Goal: Task Accomplishment & Management: Complete application form

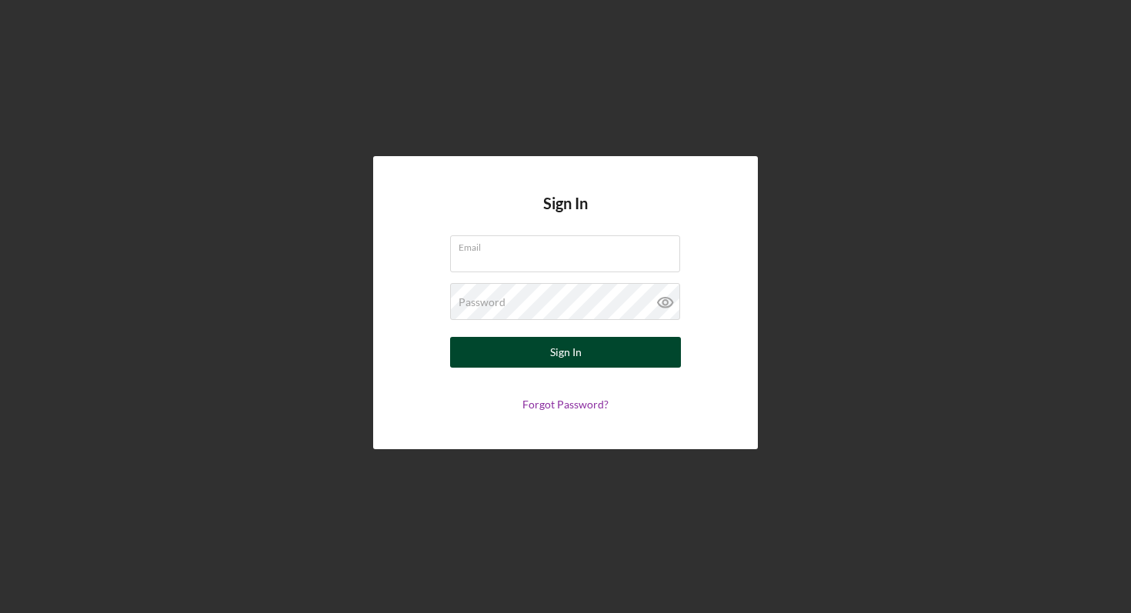
type input "[EMAIL_ADDRESS][DOMAIN_NAME]"
click at [485, 352] on button "Sign In" at bounding box center [565, 352] width 231 height 31
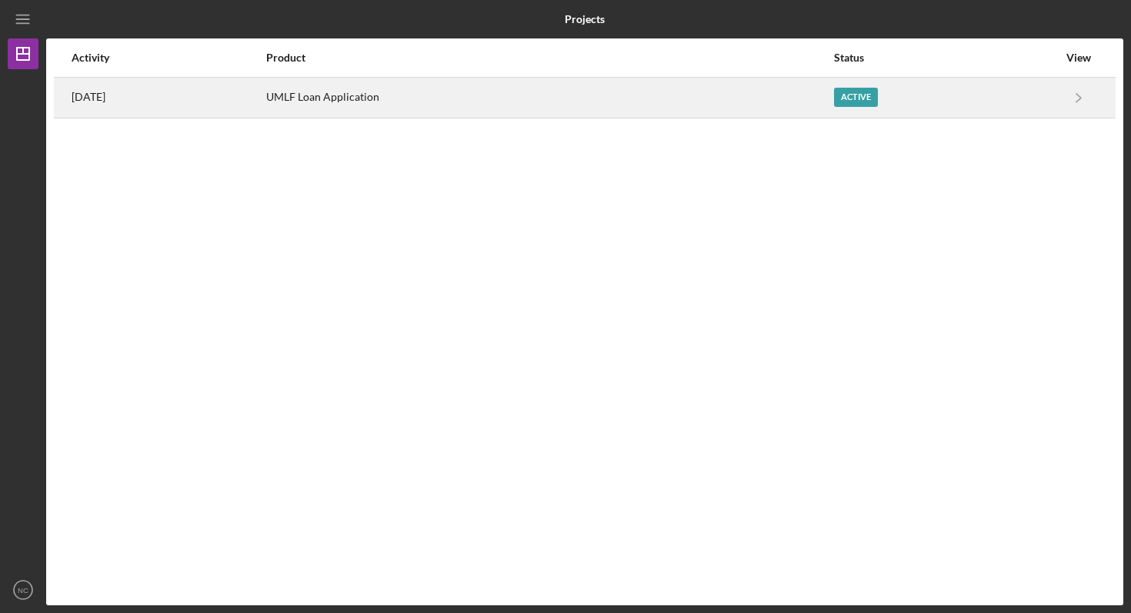
click at [871, 84] on div "Active" at bounding box center [946, 97] width 224 height 38
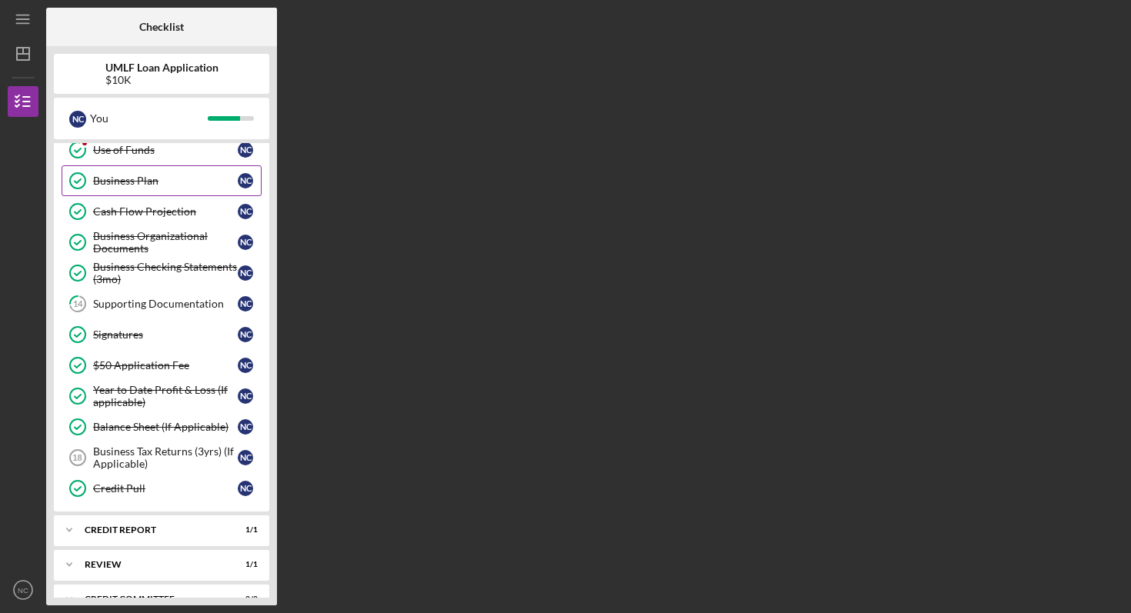
scroll to position [381, 0]
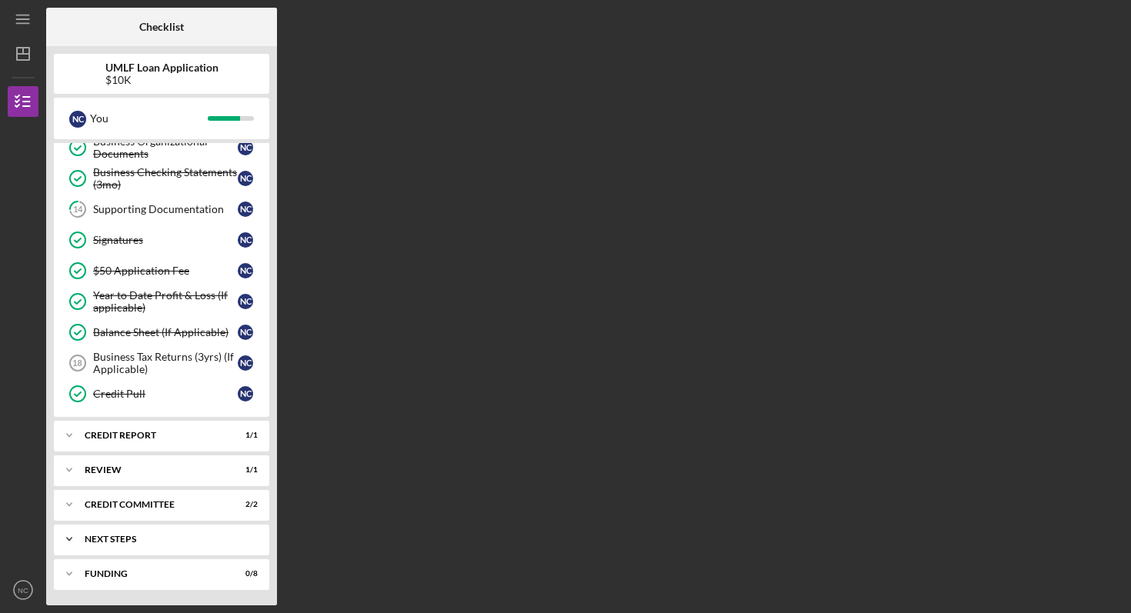
click at [155, 536] on div "Next Steps" at bounding box center [167, 539] width 165 height 9
click at [155, 535] on div "Next Steps" at bounding box center [167, 539] width 165 height 9
click at [140, 579] on div "Icon/Expander Funding 0 / 8" at bounding box center [161, 573] width 215 height 31
click at [133, 569] on div "Funding" at bounding box center [167, 573] width 165 height 9
click at [155, 581] on div "Icon/Expander Funding 0 / 8" at bounding box center [161, 573] width 215 height 31
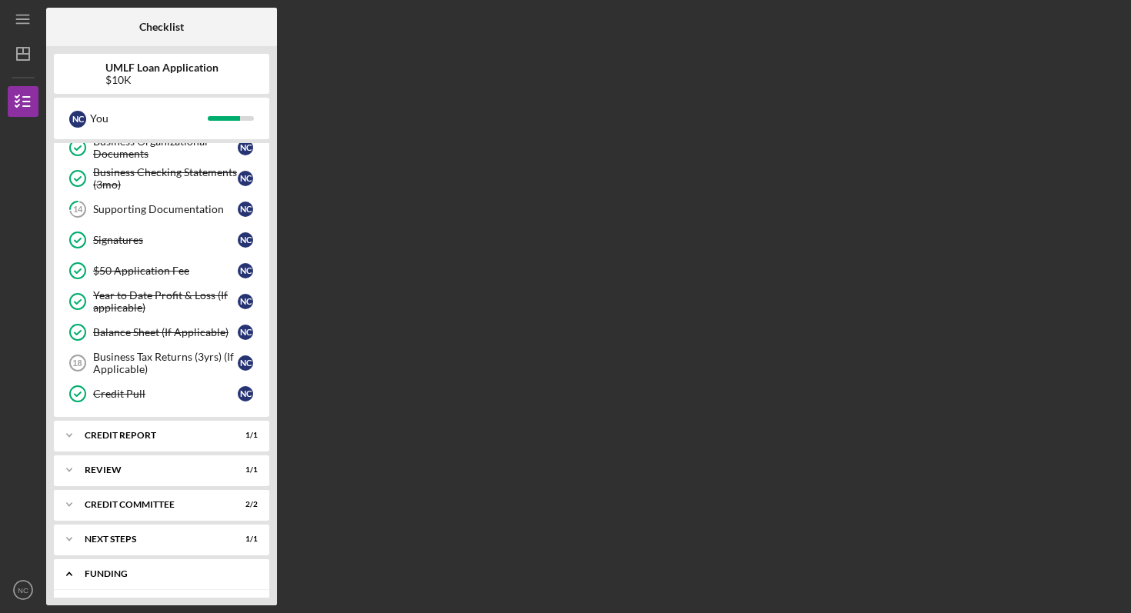
click at [156, 572] on div "Funding" at bounding box center [167, 573] width 165 height 9
click at [97, 568] on div "Icon/Expander Funding 0 / 8" at bounding box center [161, 573] width 215 height 31
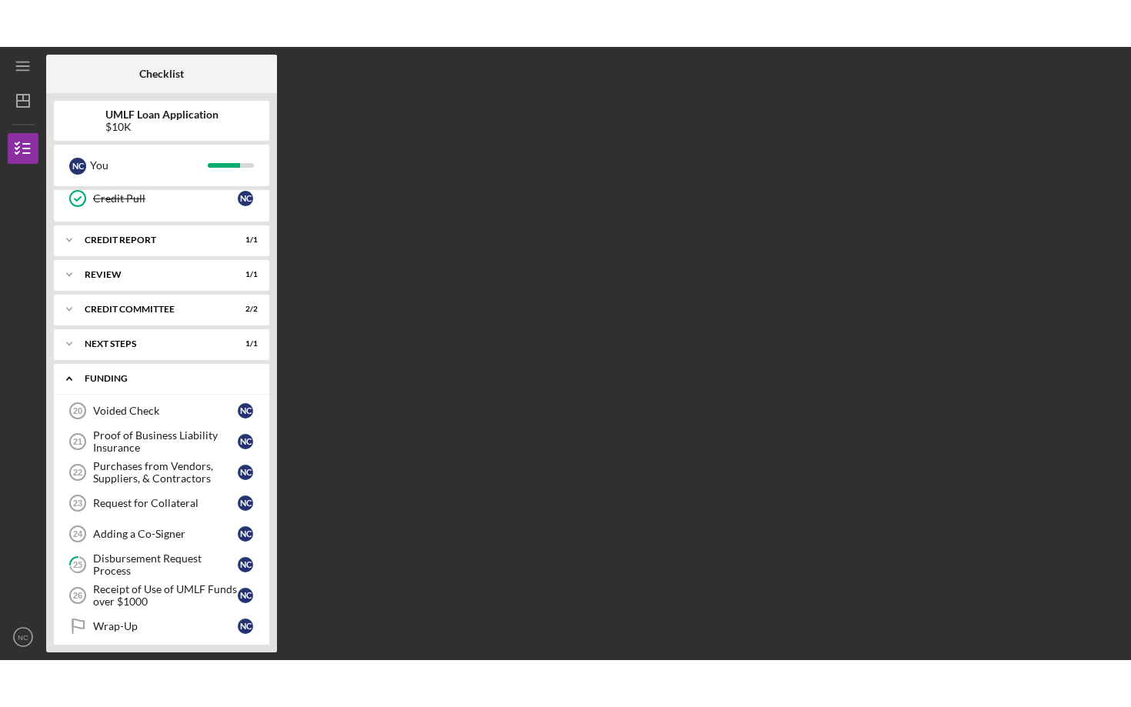
scroll to position [635, 0]
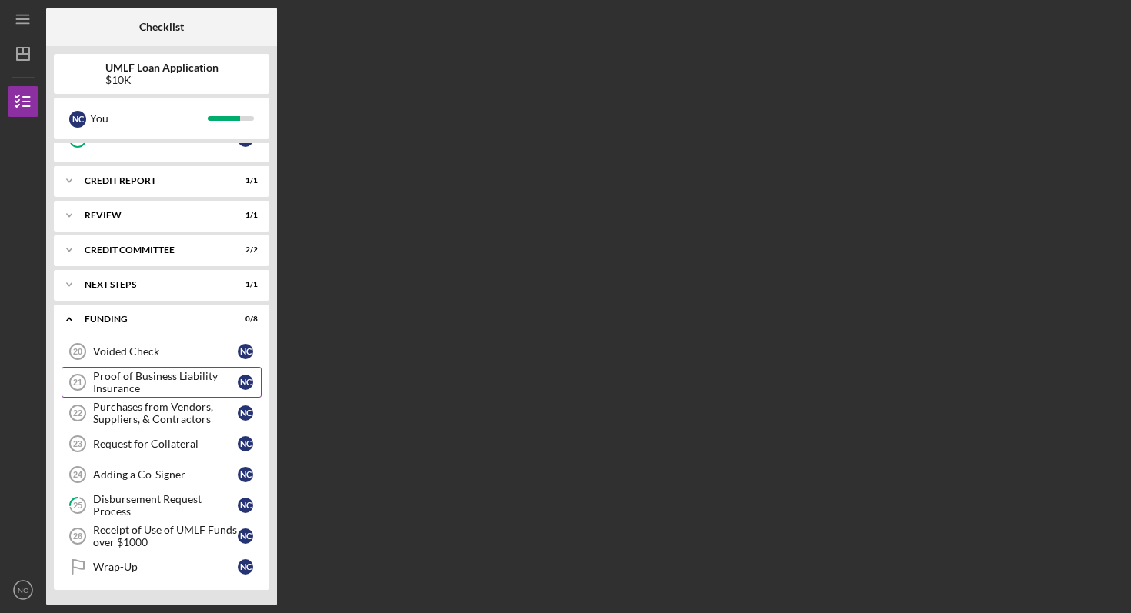
click at [174, 373] on div "Proof of Business Liability Insurance" at bounding box center [165, 382] width 145 height 25
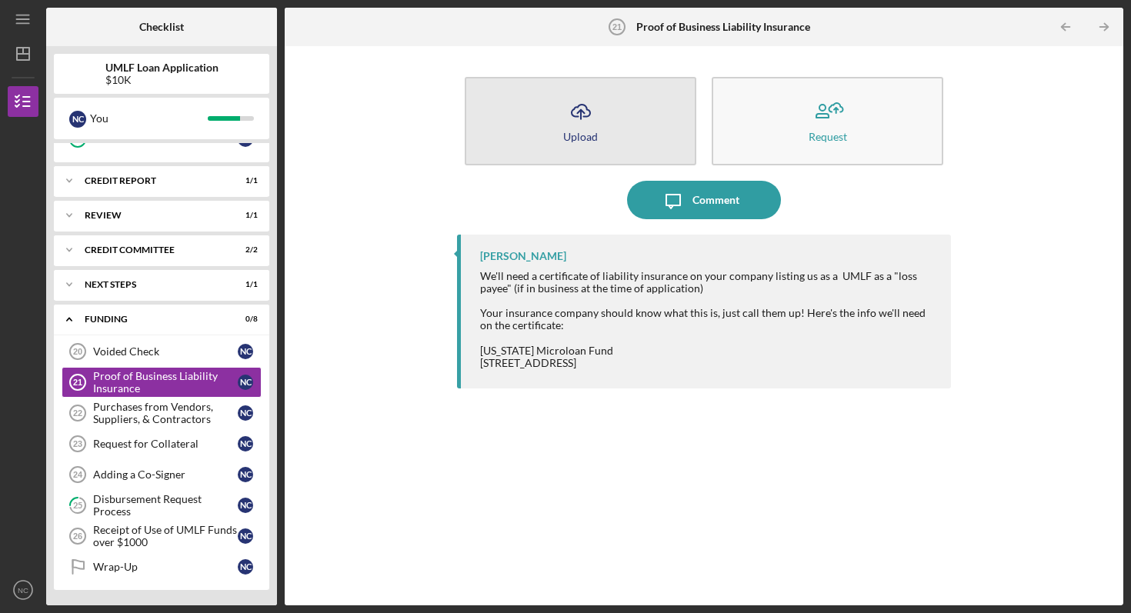
click at [616, 95] on button "Icon/Upload Upload" at bounding box center [581, 121] width 232 height 88
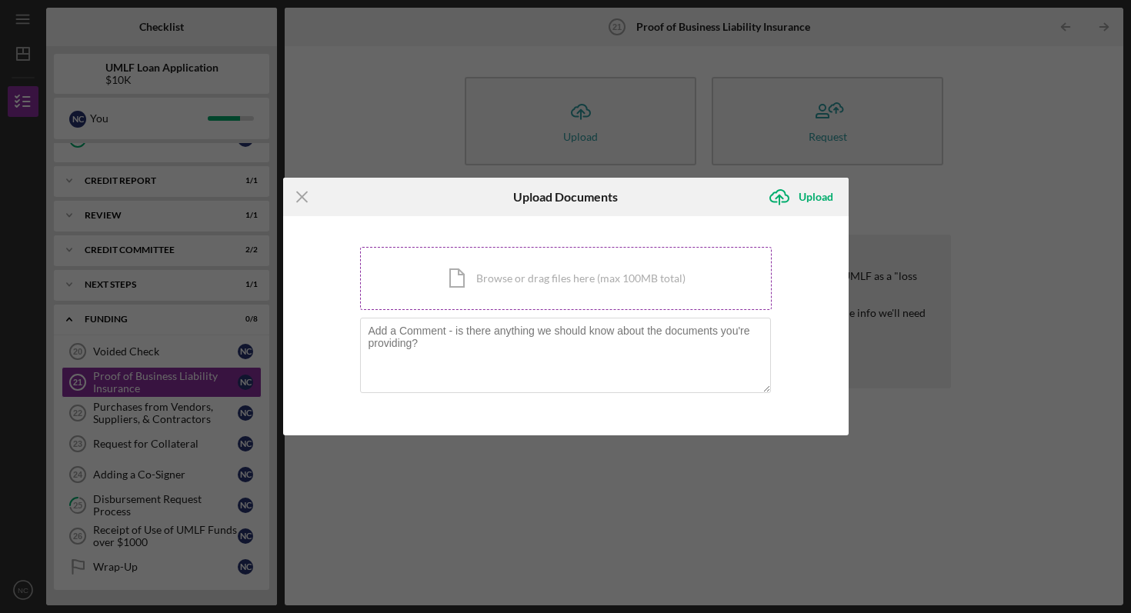
click at [448, 270] on div "Icon/Document Browse or drag files here (max 100MB total) Tap to choose files o…" at bounding box center [565, 278] width 411 height 63
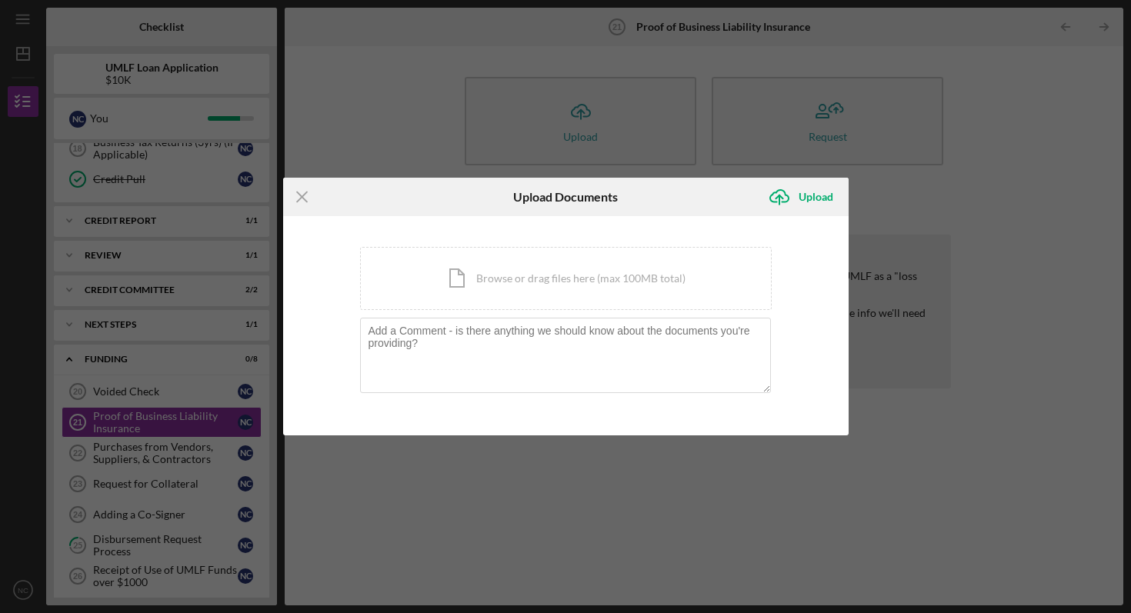
scroll to position [635, 0]
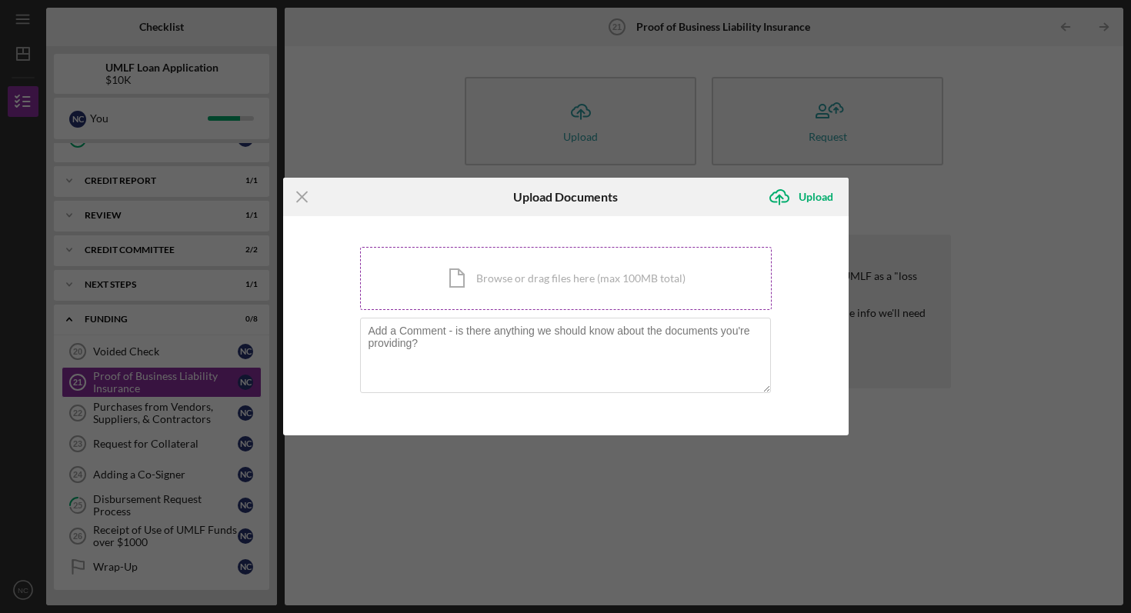
click at [524, 287] on div "Icon/Document Browse or drag files here (max 100MB total) Tap to choose files o…" at bounding box center [565, 278] width 411 height 63
click at [583, 282] on div "Icon/Document Browse or drag files here (max 100MB total) Tap to choose files o…" at bounding box center [565, 278] width 411 height 63
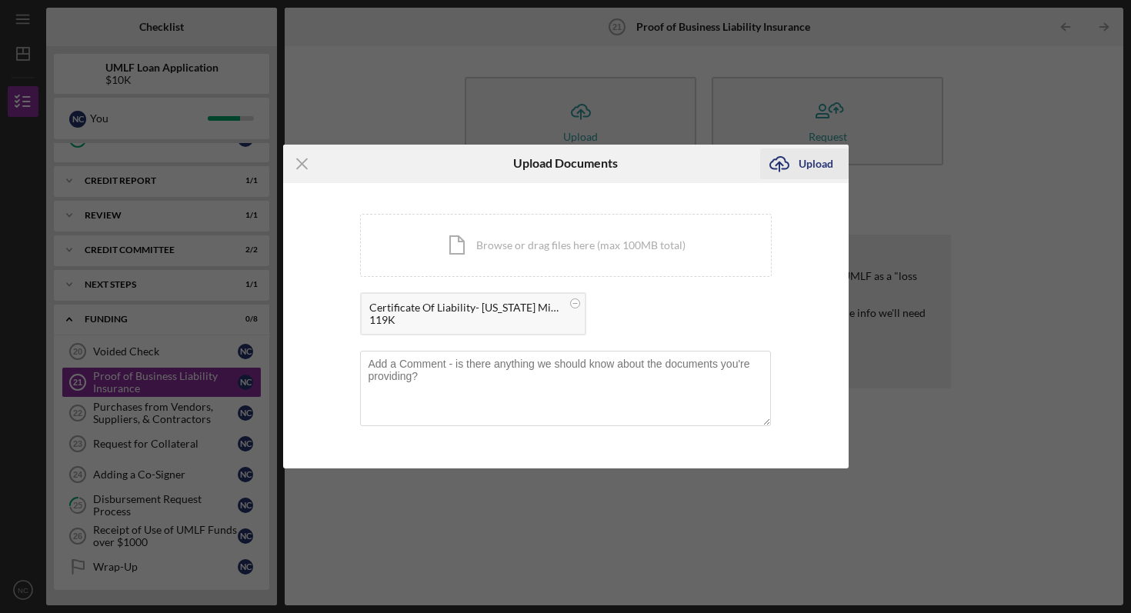
click at [804, 172] on div "Upload" at bounding box center [815, 163] width 35 height 31
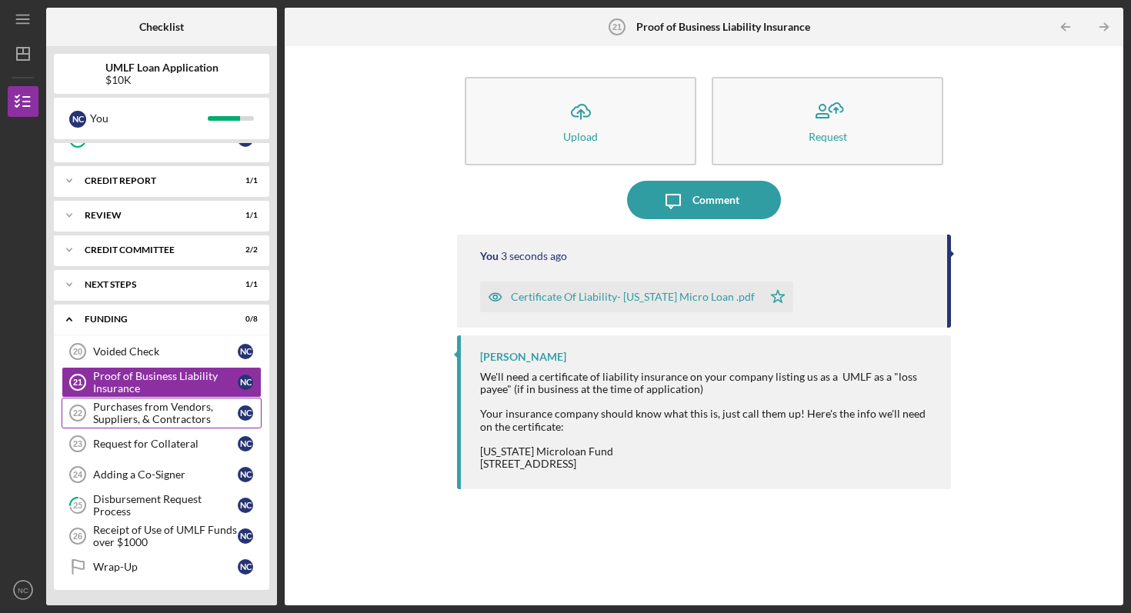
click at [124, 426] on link "Purchases from Vendors, Suppliers, & Contractors 22 Purchases from Vendors, Sup…" at bounding box center [162, 413] width 200 height 31
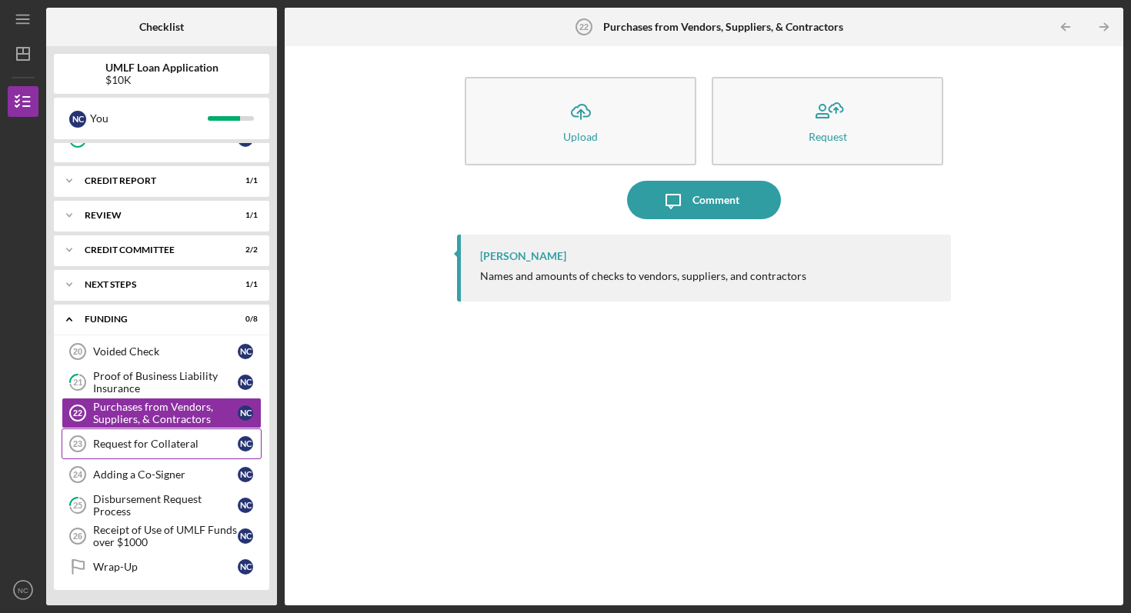
click at [125, 455] on link "Request for Collateral 23 Request for Collateral N C" at bounding box center [162, 443] width 200 height 31
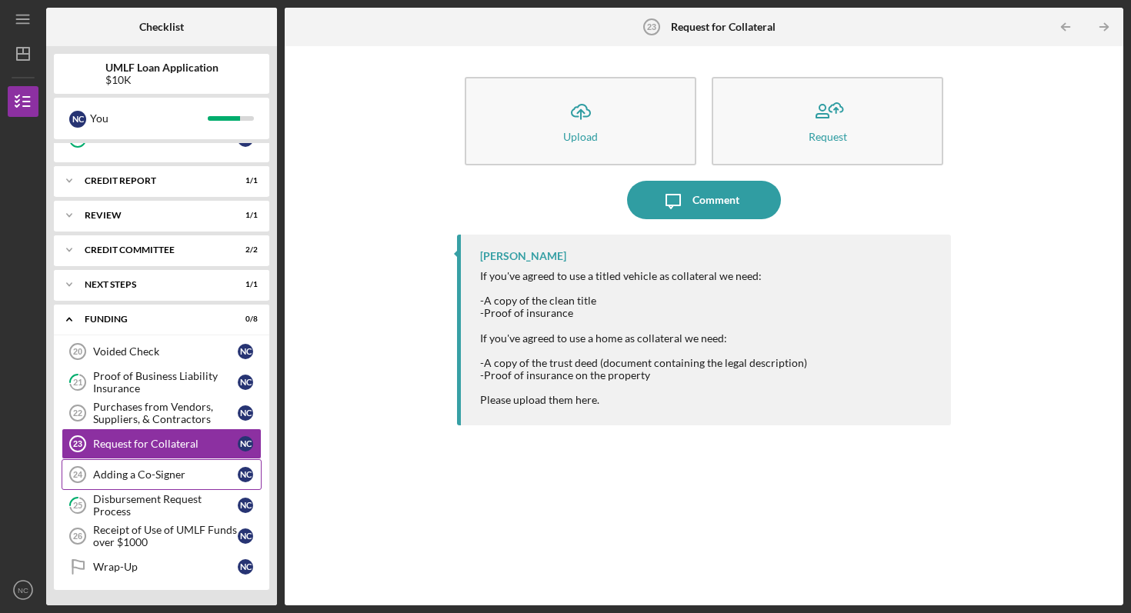
click at [126, 481] on link "Adding a Co-Signer 24 Adding a Co-Signer N C" at bounding box center [162, 474] width 200 height 31
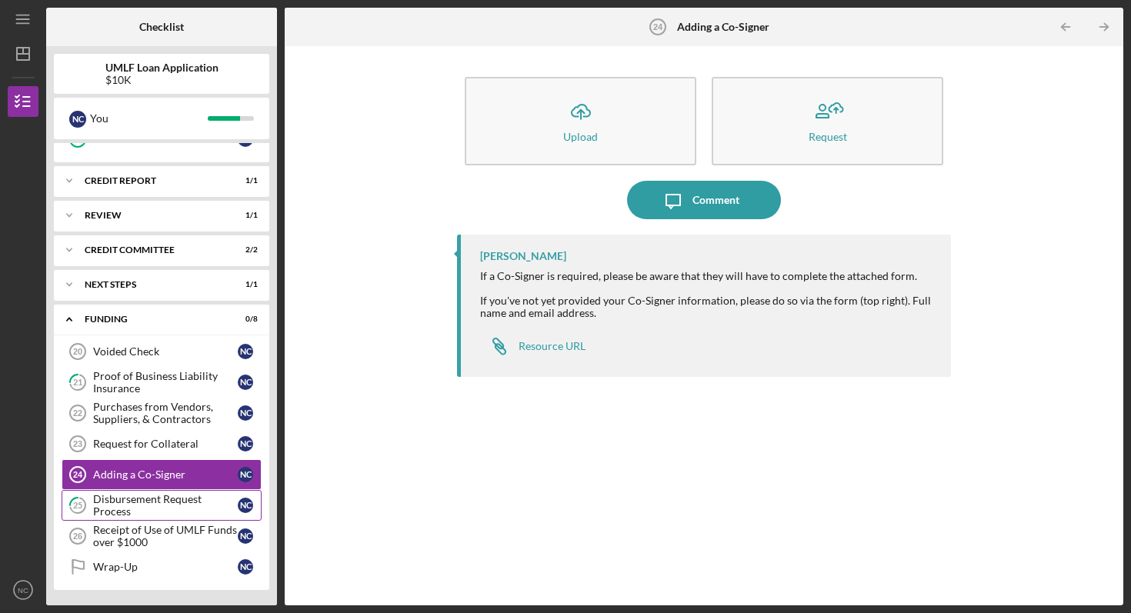
click at [129, 494] on div "Disbursement Request Process" at bounding box center [165, 505] width 145 height 25
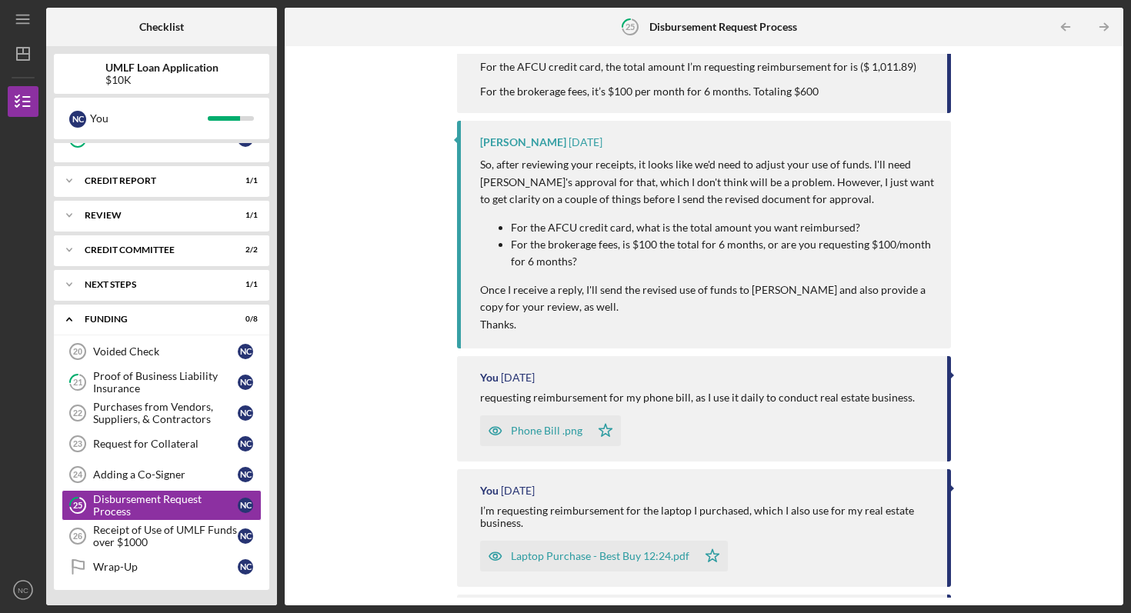
scroll to position [210, 0]
click at [161, 521] on link "Receipt of Use of UMLF Funds over $1000 26 Receipt of Use of UMLF Funds over $1…" at bounding box center [162, 536] width 200 height 31
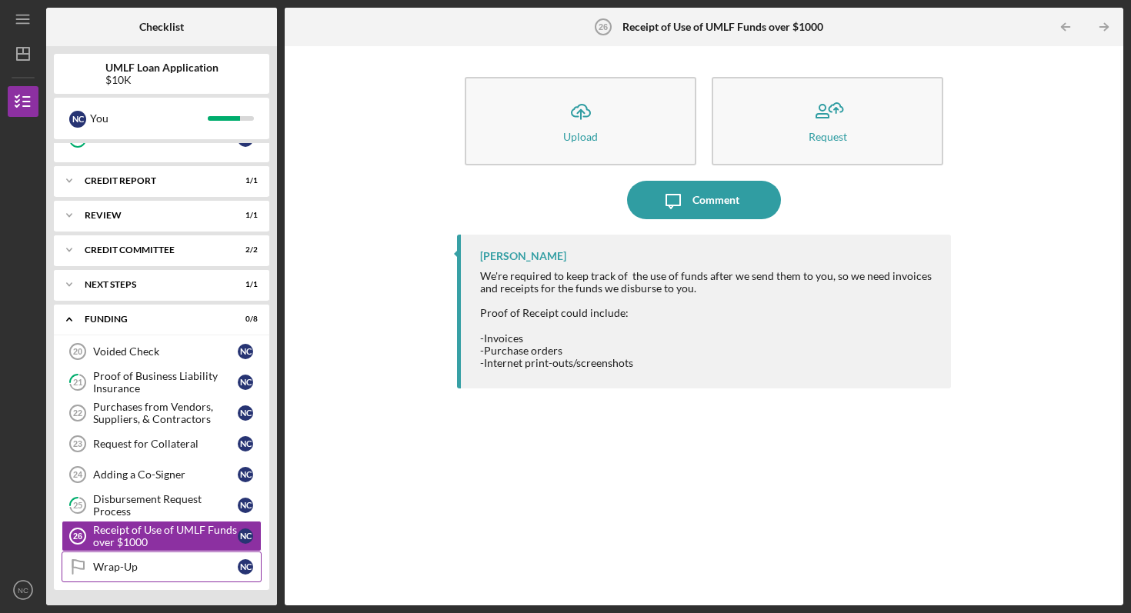
click at [97, 565] on div "Wrap-Up" at bounding box center [165, 567] width 145 height 12
